Goal: Find specific page/section: Find specific page/section

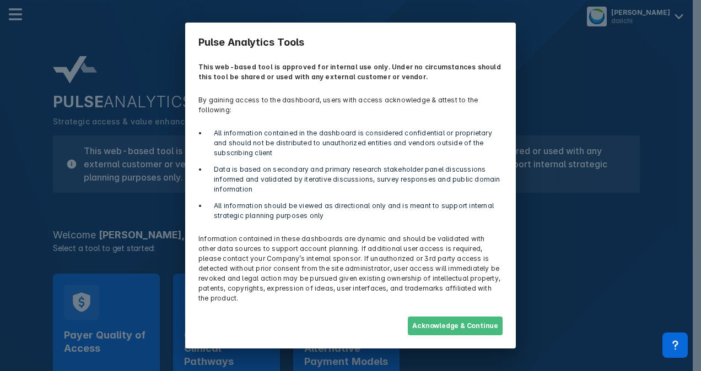
click at [453, 317] on button "Acknowledge & Continue" at bounding box center [455, 326] width 95 height 19
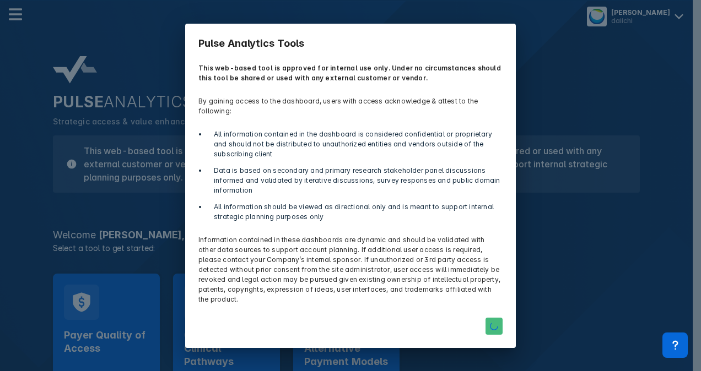
click at [453, 317] on div at bounding box center [350, 326] width 317 height 30
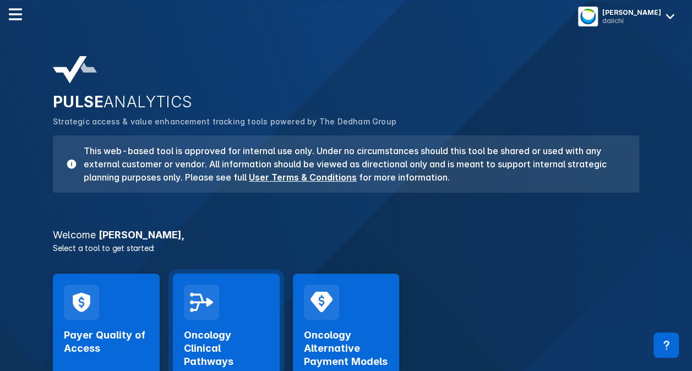
click at [213, 349] on h2 "Oncology Clinical Pathways" at bounding box center [226, 349] width 85 height 40
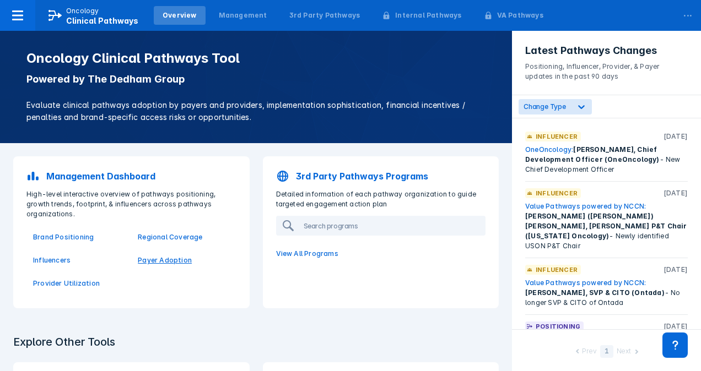
click at [156, 263] on p "Payer Adoption" at bounding box center [183, 261] width 91 height 10
